Goal: Transaction & Acquisition: Purchase product/service

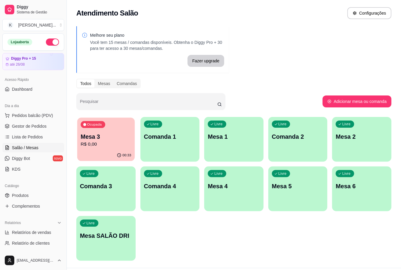
click at [110, 135] on p "Mesa 3" at bounding box center [106, 137] width 50 height 8
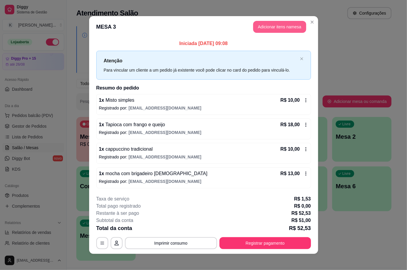
click at [277, 27] on button "Adicionar itens na mesa" at bounding box center [279, 27] width 53 height 12
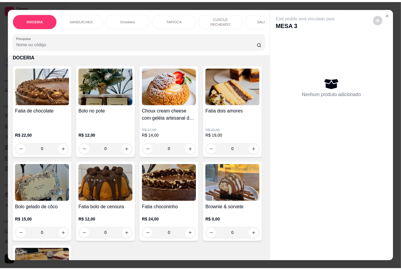
scroll to position [79, 0]
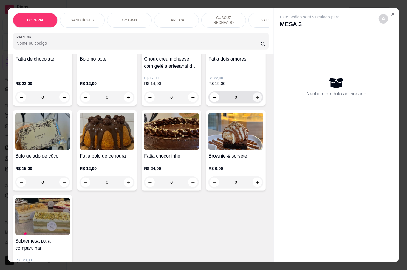
click at [256, 99] on icon "increase-product-quantity" at bounding box center [257, 97] width 3 height 3
type input "1"
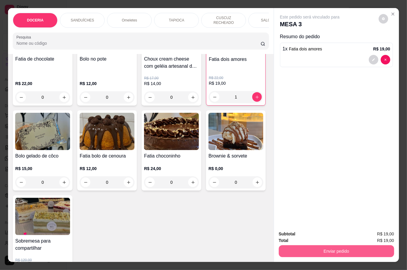
click at [342, 245] on button "Enviar pedido" at bounding box center [336, 251] width 115 height 12
click at [317, 238] on button "Não registrar e enviar pedido" at bounding box center [316, 233] width 62 height 11
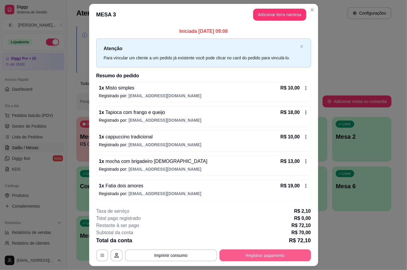
click at [268, 251] on button "Registrar pagamento" at bounding box center [266, 255] width 92 height 12
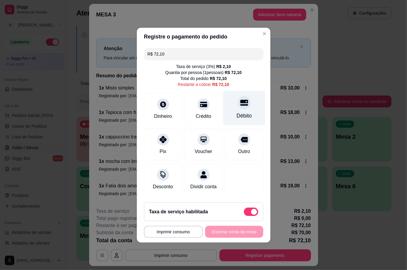
click at [240, 103] on icon at bounding box center [244, 103] width 8 height 8
type input "R$ 0,00"
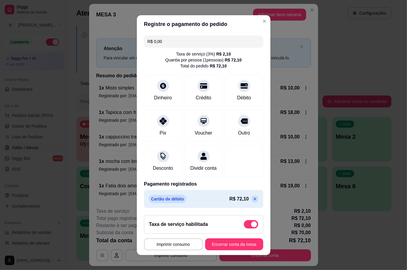
click at [225, 249] on button "Encerrar conta da mesa" at bounding box center [234, 244] width 58 height 12
